Goal: Use online tool/utility

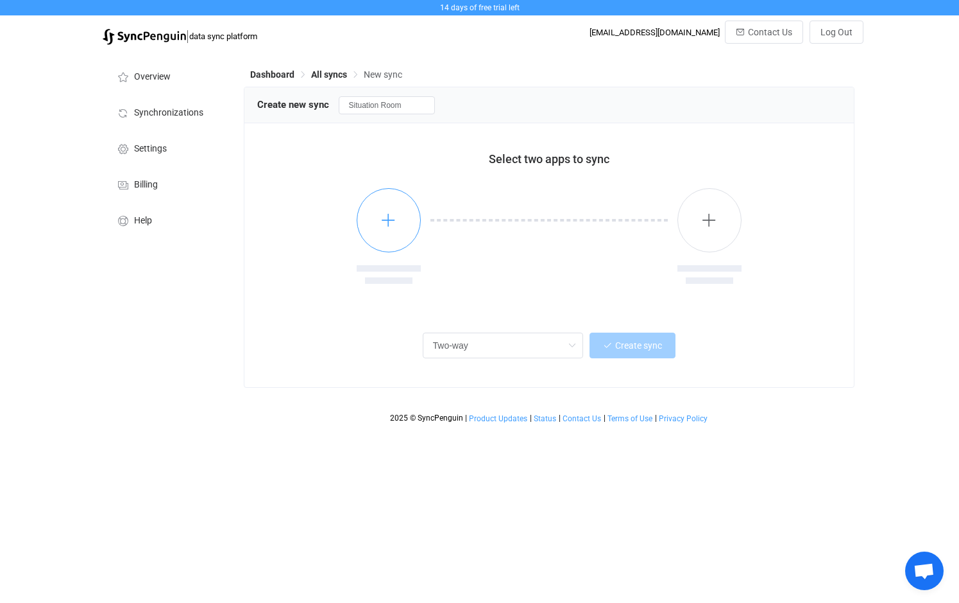
click at [383, 218] on icon "button" at bounding box center [389, 220] width 16 height 16
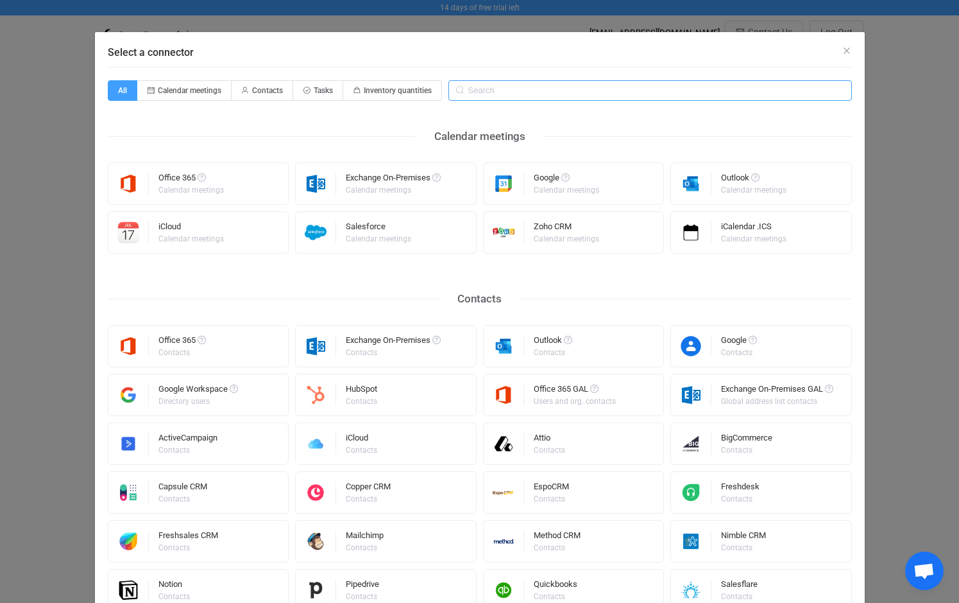
click at [485, 92] on input "Select a connector" at bounding box center [651, 90] width 404 height 21
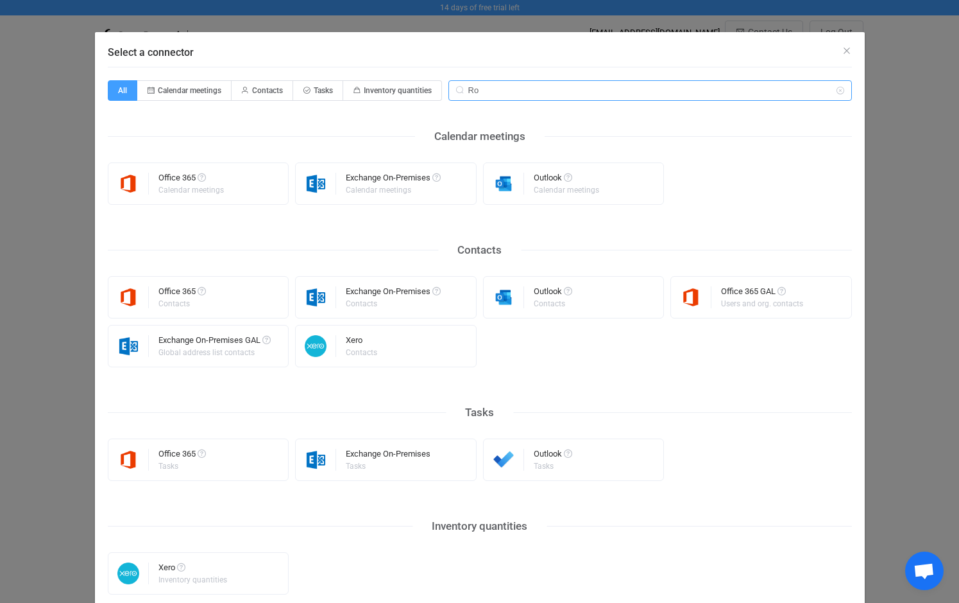
type input "R"
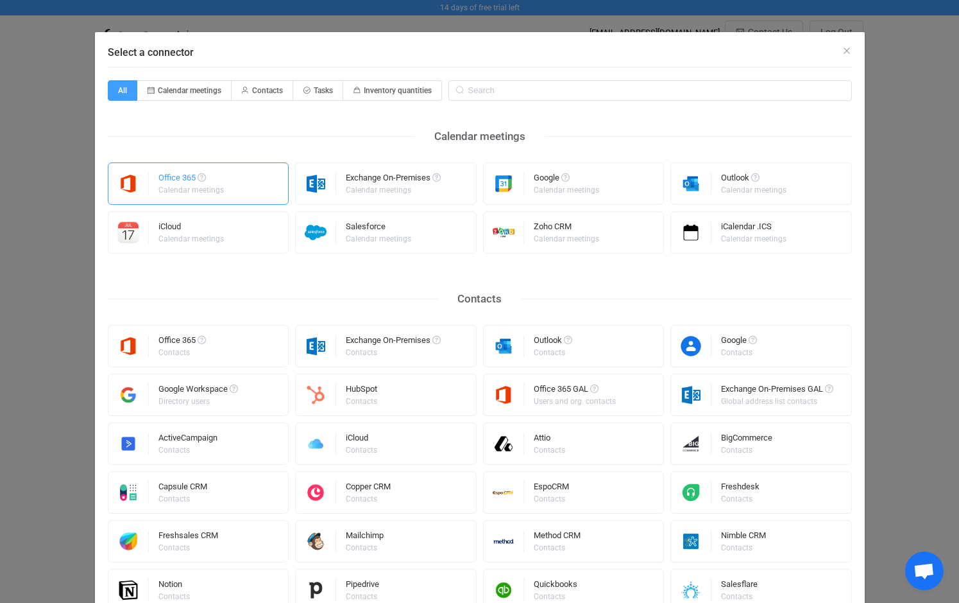
click at [168, 184] on div "Office 365" at bounding box center [192, 179] width 67 height 13
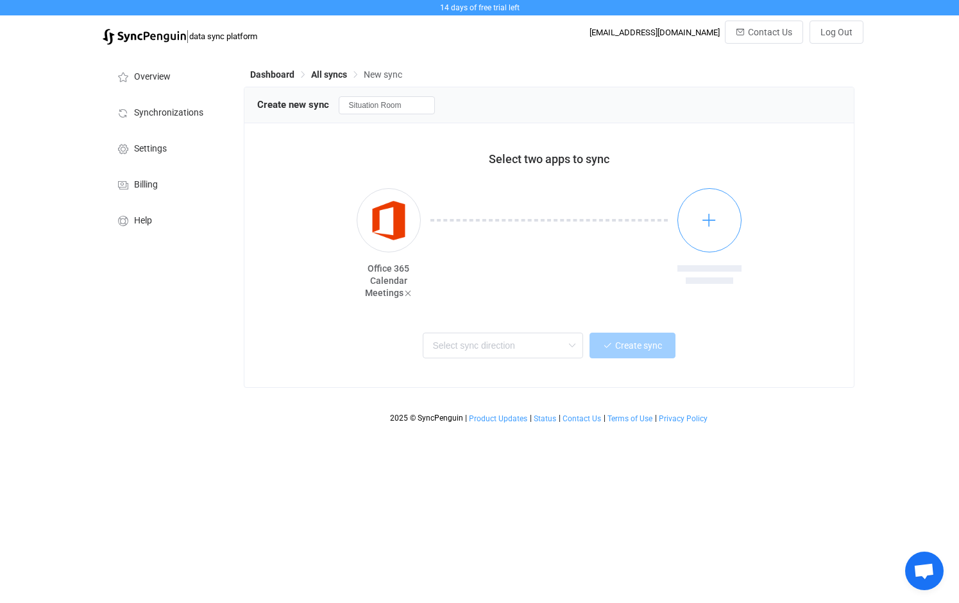
click at [718, 216] on button "button" at bounding box center [710, 220] width 64 height 64
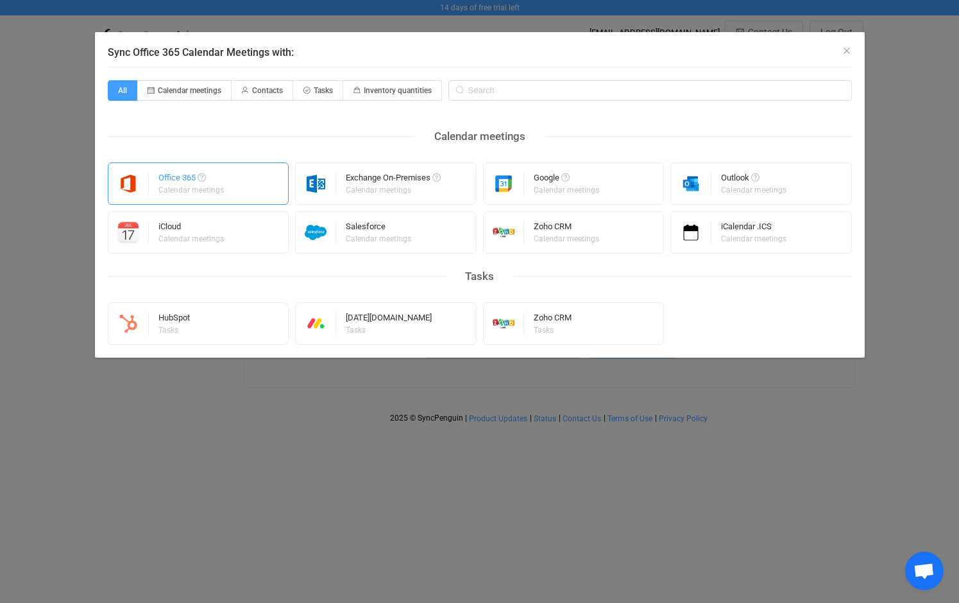
click at [175, 176] on div "Office 365" at bounding box center [192, 179] width 67 height 13
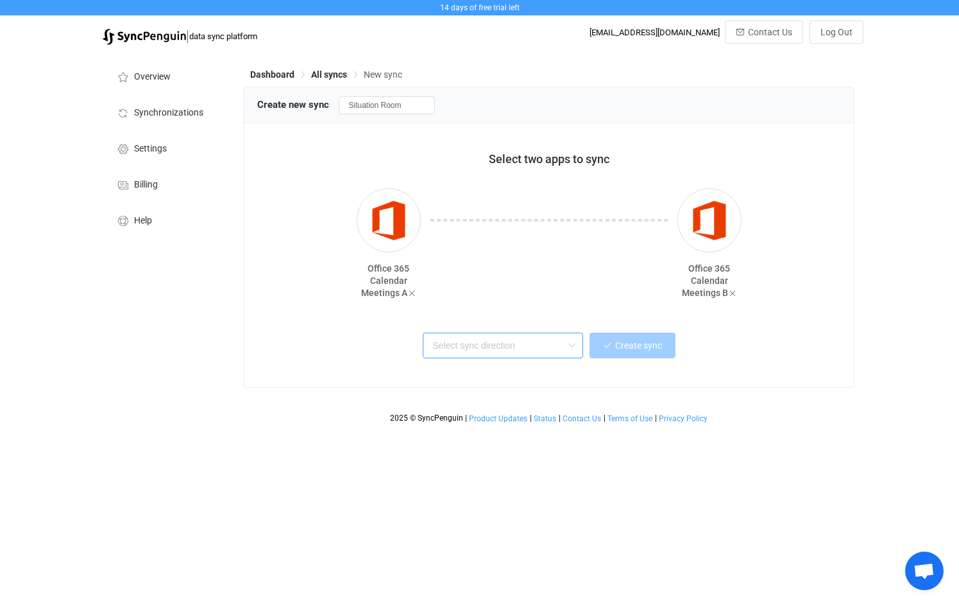
click at [532, 352] on input "text" at bounding box center [503, 345] width 160 height 26
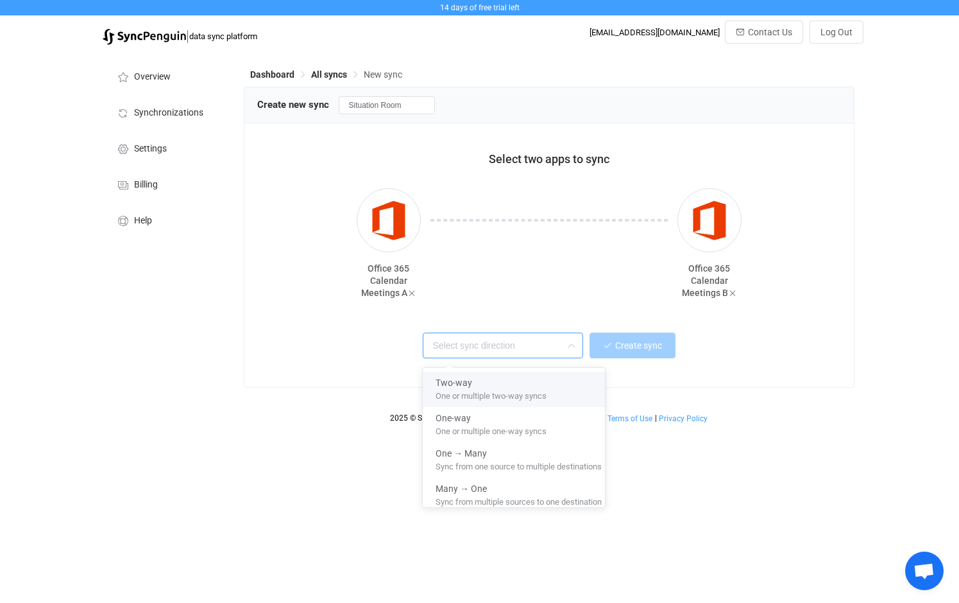
click at [465, 395] on span "One or multiple two-way syncs" at bounding box center [491, 393] width 111 height 14
type input "Two-way"
